Goal: Information Seeking & Learning: Learn about a topic

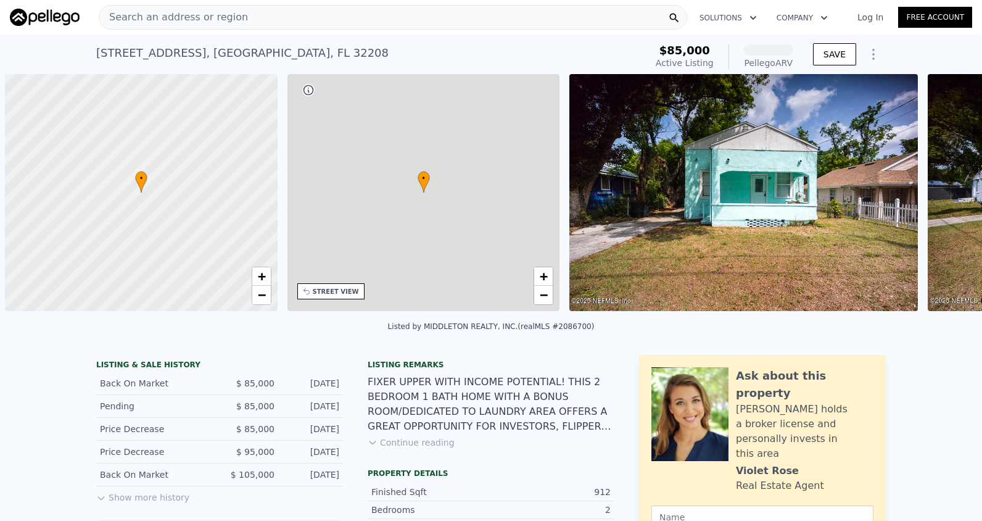
scroll to position [0, 5]
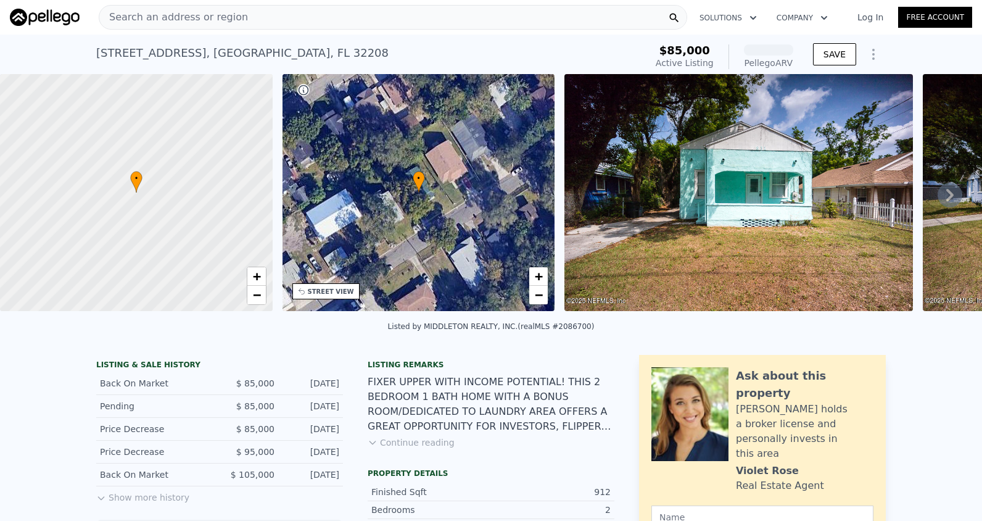
click at [139, 14] on span "Search an address or region" at bounding box center [173, 17] width 149 height 15
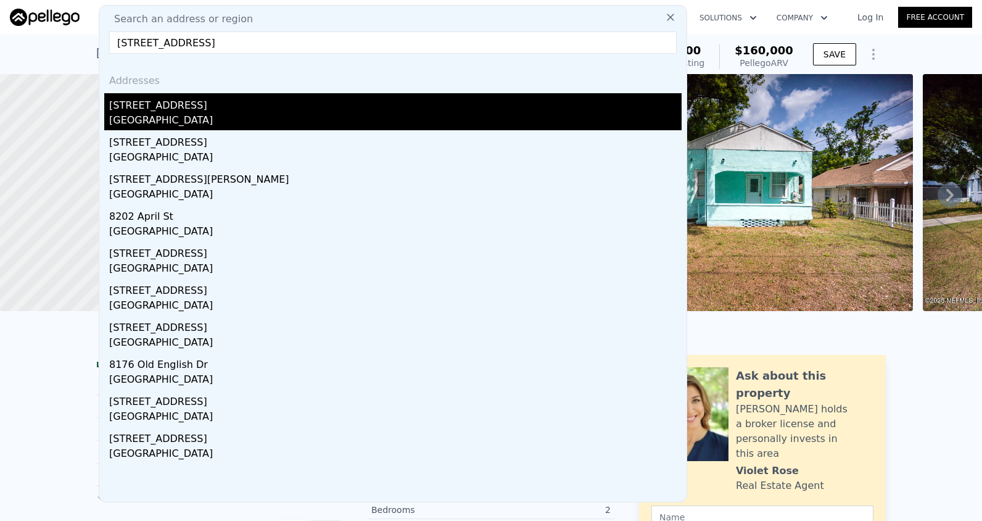
type input "[STREET_ADDRESS]"
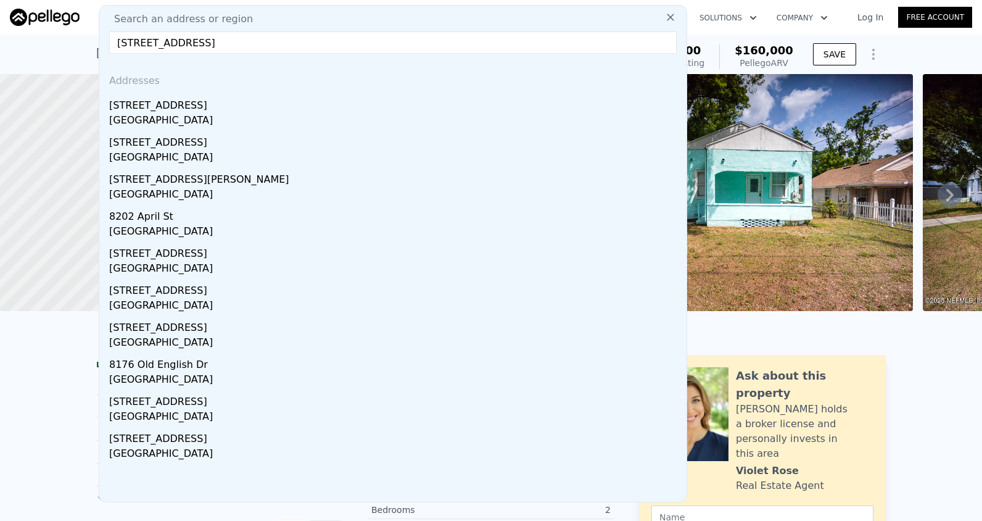
click at [164, 115] on div "[GEOGRAPHIC_DATA]" at bounding box center [395, 121] width 572 height 17
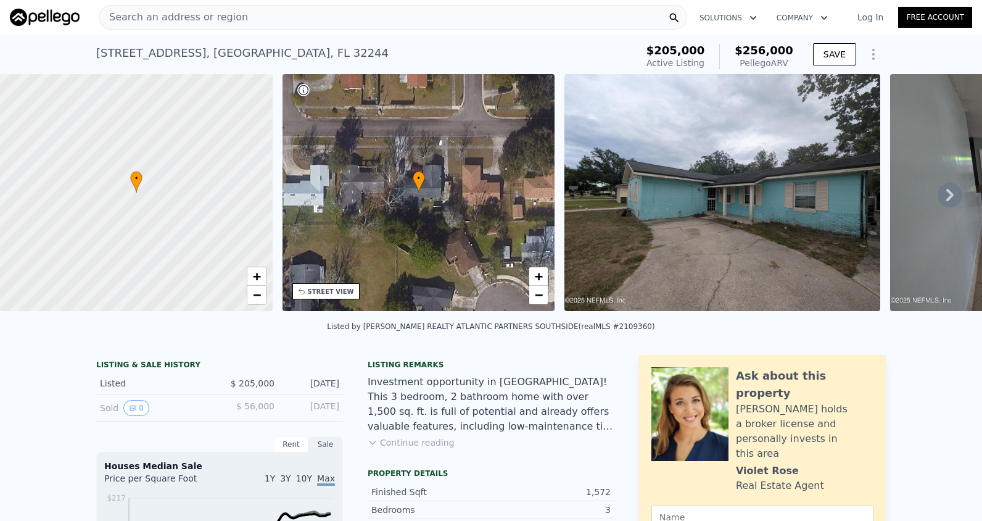
click at [776, 234] on img at bounding box center [722, 192] width 316 height 237
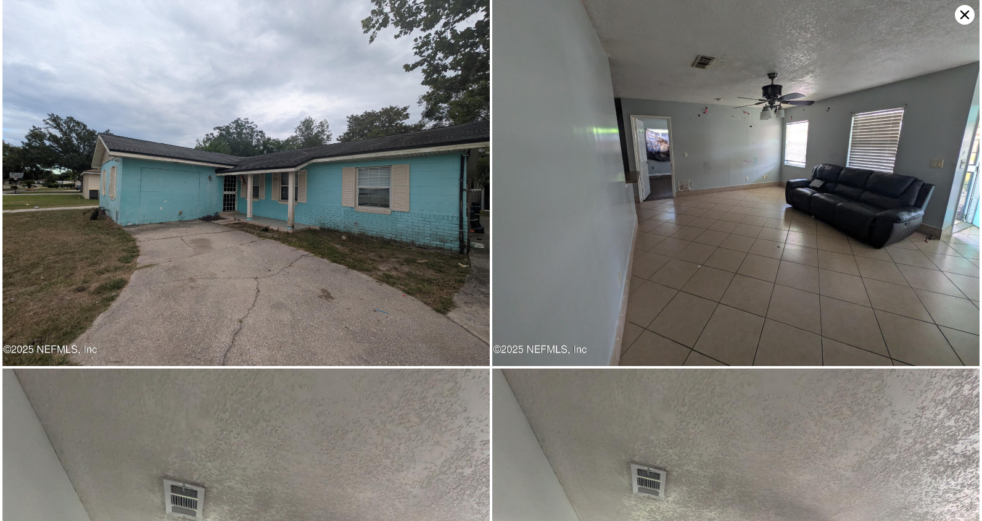
type input "2"
type input "3"
type input "1"
type input "784"
type input "1260"
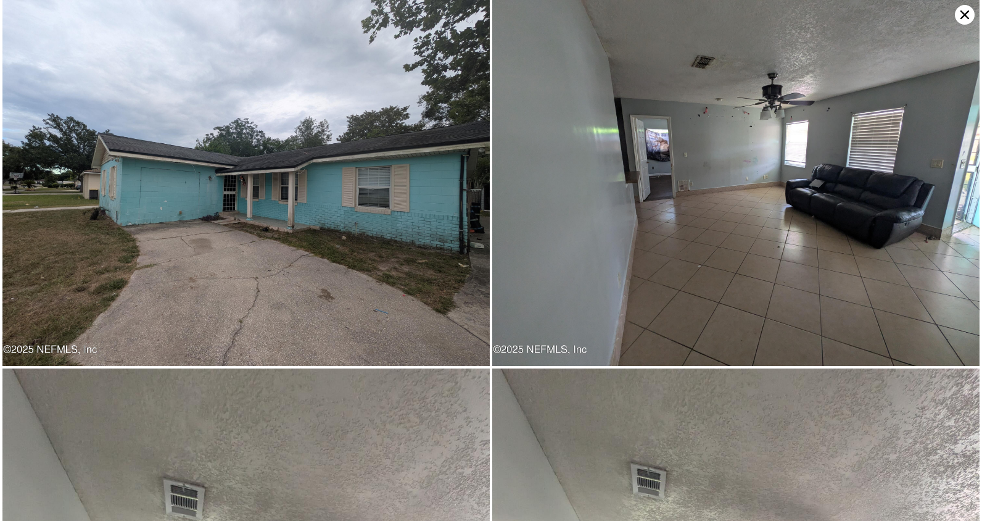
type input "0"
type input "7840.8"
type input "$ 160,000"
type input "5"
type input "$ 58,081"
